Goal: Book appointment/travel/reservation

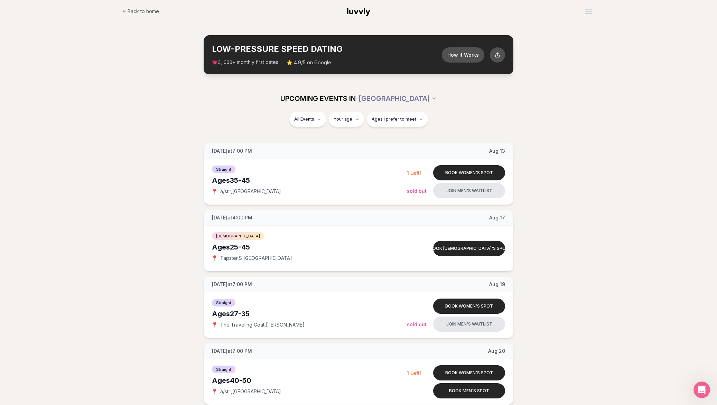
scroll to position [1, 0]
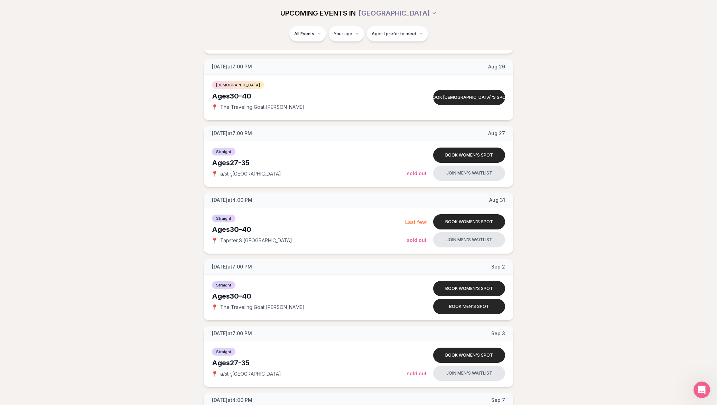
scroll to position [496, 0]
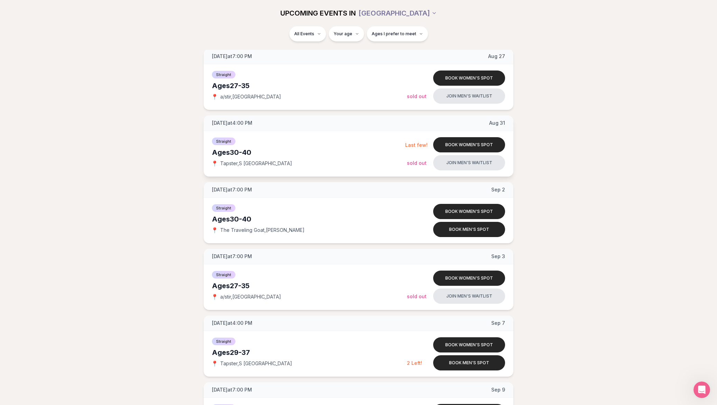
click at [381, 123] on div "[DATE] at 4:00 PM [DATE]" at bounding box center [358, 123] width 310 height 16
click at [132, 115] on div "[DATE] at 7:00 PM [DATE] Ages [DEMOGRAPHIC_DATA] Straight 📍 a/stir , Cap Hill B…" at bounding box center [358, 346] width 694 height 1395
drag, startPoint x: 211, startPoint y: 121, endPoint x: 297, endPoint y: 120, distance: 85.7
click at [297, 120] on div "[DATE] at 4:00 PM [DATE]" at bounding box center [358, 123] width 310 height 16
click at [111, 153] on div "[DATE] at 7:00 PM [DATE] Ages [DEMOGRAPHIC_DATA] Straight 📍 a/stir , Cap Hill B…" at bounding box center [358, 346] width 694 height 1395
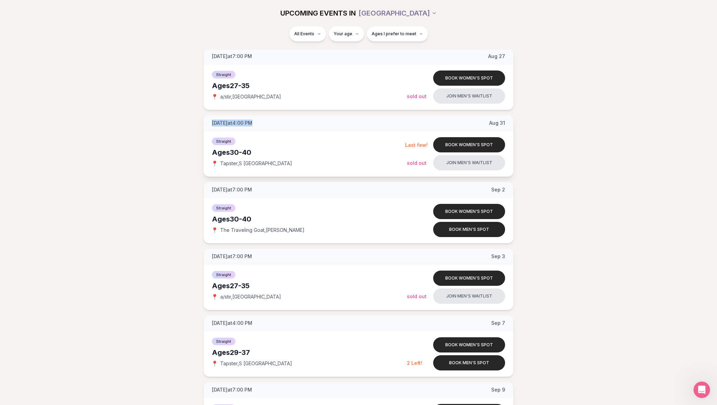
drag, startPoint x: 212, startPoint y: 123, endPoint x: 318, endPoint y: 120, distance: 106.1
click at [318, 120] on div "[DATE] at 4:00 PM [DATE]" at bounding box center [358, 123] width 310 height 16
click at [128, 144] on div "[DATE] at 7:00 PM [DATE] Ages [DEMOGRAPHIC_DATA] Straight 📍 a/stir , Cap Hill B…" at bounding box center [358, 346] width 694 height 1395
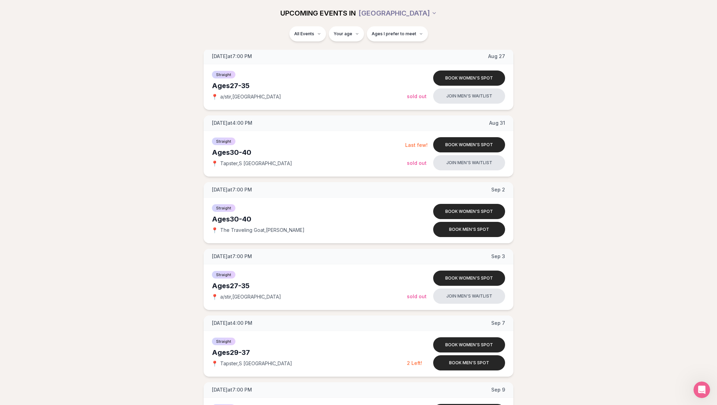
click at [128, 144] on div "[DATE] at 7:00 PM [DATE] Ages [DEMOGRAPHIC_DATA] Straight 📍 a/stir , Cap Hill B…" at bounding box center [358, 346] width 694 height 1395
click at [128, 145] on div "[DATE] at 7:00 PM [DATE] Ages [DEMOGRAPHIC_DATA] Straight 📍 a/stir , Cap Hill B…" at bounding box center [358, 346] width 694 height 1395
click at [133, 147] on div "[DATE] at 7:00 PM [DATE] Ages [DEMOGRAPHIC_DATA] Straight 📍 a/stir , Cap Hill B…" at bounding box center [358, 346] width 694 height 1395
drag, startPoint x: 220, startPoint y: 230, endPoint x: 288, endPoint y: 236, distance: 68.0
click at [288, 236] on div "Straight Ages [DEMOGRAPHIC_DATA] 📍 The Traveling Goat , [PERSON_NAME]" at bounding box center [309, 220] width 195 height 35
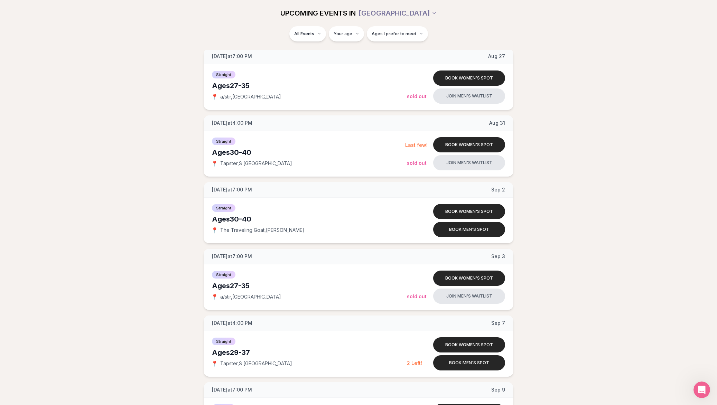
click at [130, 246] on div "[DATE] at 7:00 PM [DATE] Ages [DEMOGRAPHIC_DATA] Straight 📍 a/stir , Cap Hill B…" at bounding box center [358, 346] width 694 height 1395
click at [162, 253] on div "[DATE] at 7:00 PM [DATE] Ages [DEMOGRAPHIC_DATA] Straight 📍 a/stir , Cap Hill B…" at bounding box center [358, 346] width 694 height 1395
click at [671, 255] on div "[DATE] at 7:00 PM [DATE] Ages [DEMOGRAPHIC_DATA] Straight 📍 a/stir , Cap Hill B…" at bounding box center [358, 346] width 694 height 1395
click at [113, 317] on div "[DATE] at 7:00 PM [DATE] Ages [DEMOGRAPHIC_DATA] Straight 📍 a/stir , Cap Hill B…" at bounding box center [358, 346] width 694 height 1395
